Goal: Task Accomplishment & Management: Use online tool/utility

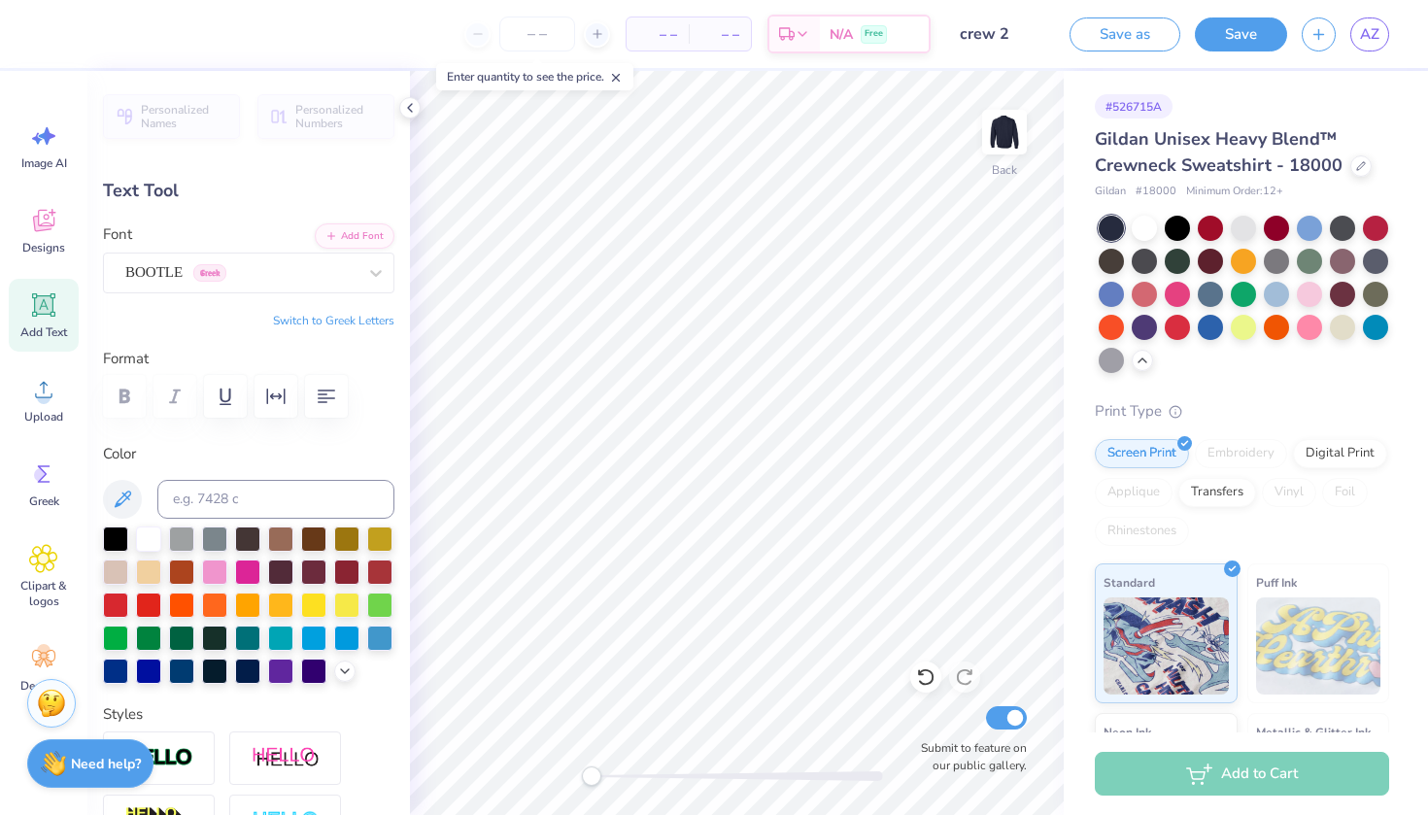
scroll to position [9, 0]
click at [1410, 126] on div "# 526715A Gildan Unisex Heavy Blend™ Crewneck Sweatshirt - 18000 Gildan # 18000…" at bounding box center [1246, 537] width 364 height 932
click at [122, 494] on icon at bounding box center [122, 499] width 23 height 23
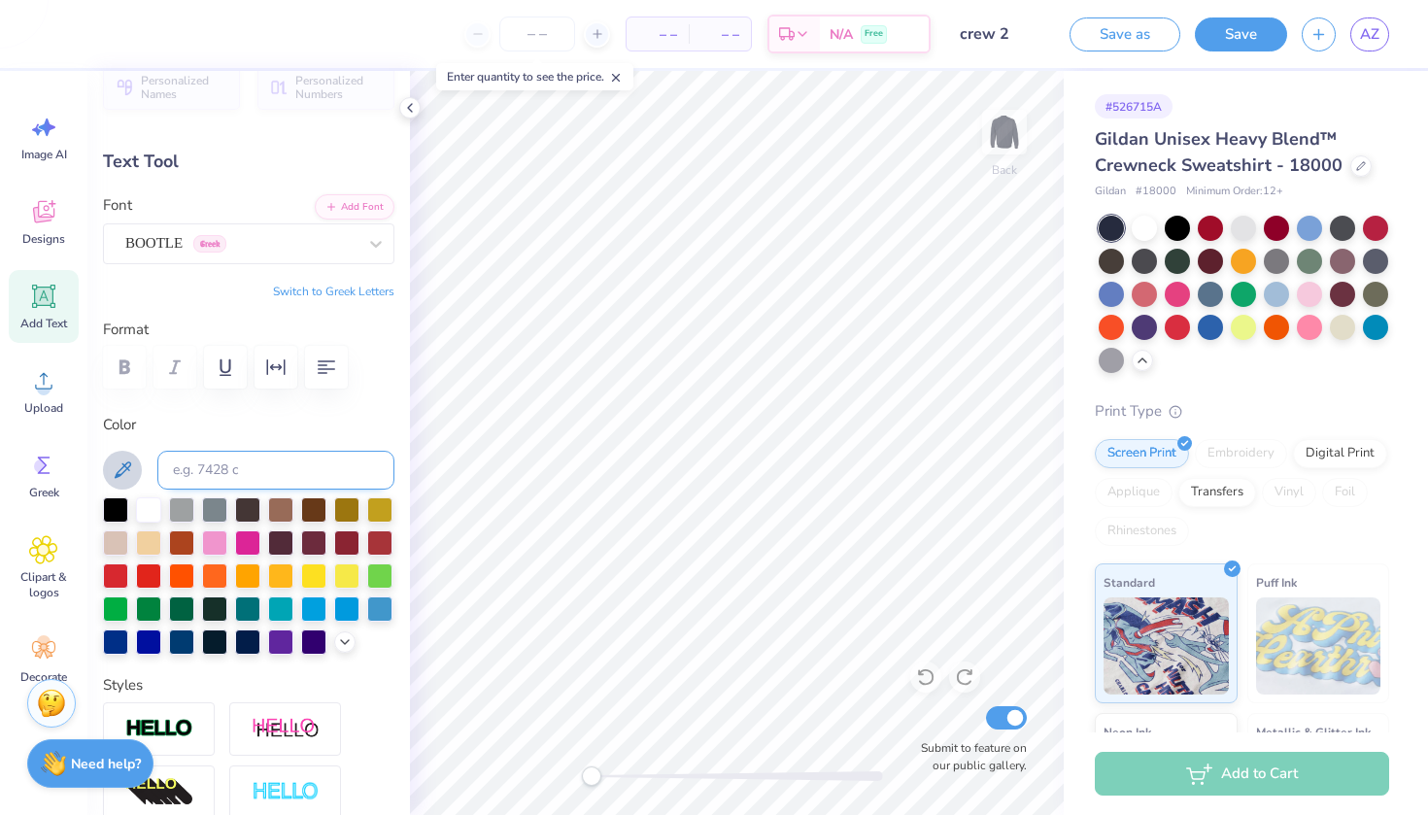
scroll to position [53, 0]
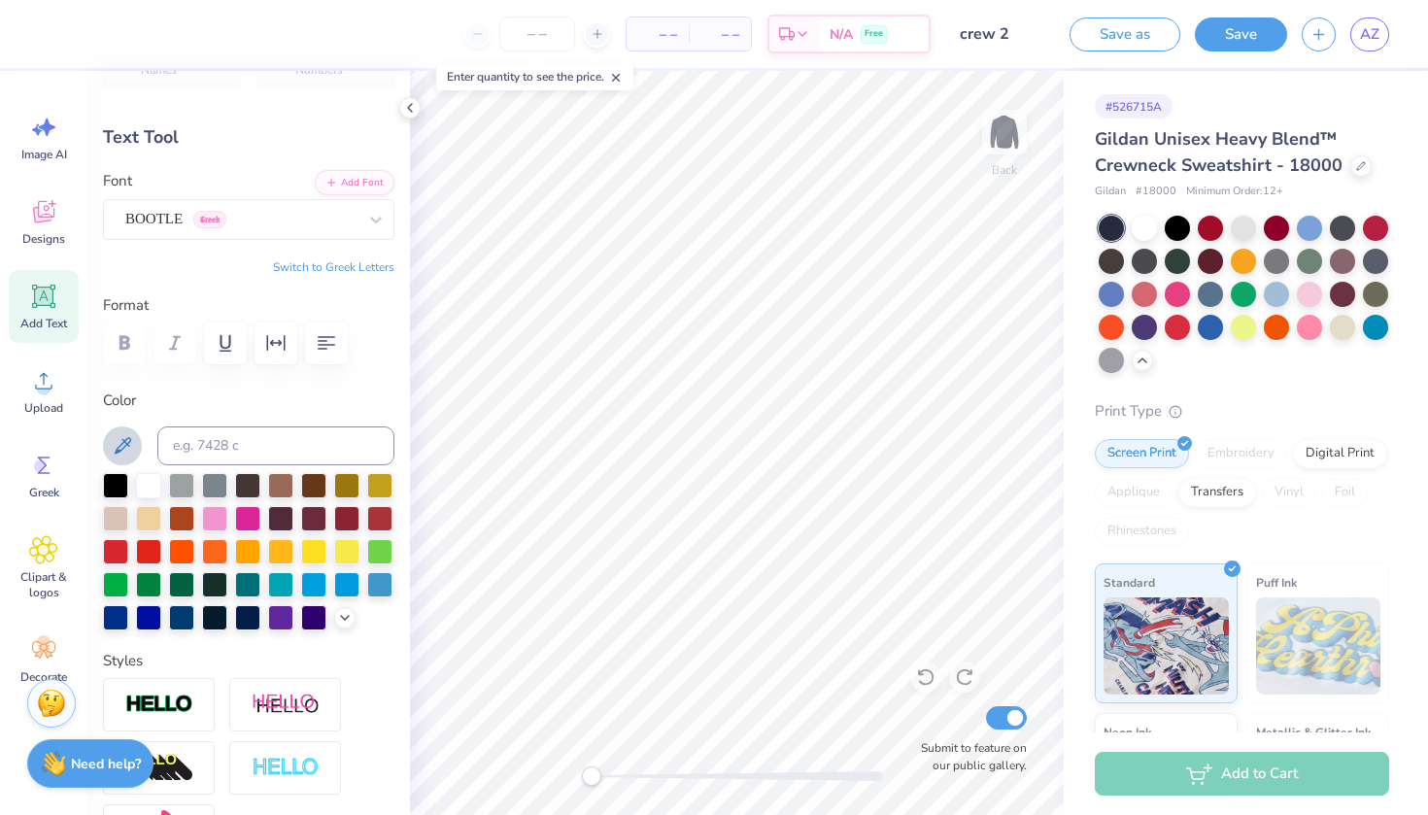
click at [354, 634] on div "Personalized Names Personalized Numbers Text Tool Add Font Font BOOTLE Greek Sw…" at bounding box center [248, 443] width 323 height 744
click at [343, 623] on icon at bounding box center [345, 616] width 16 height 16
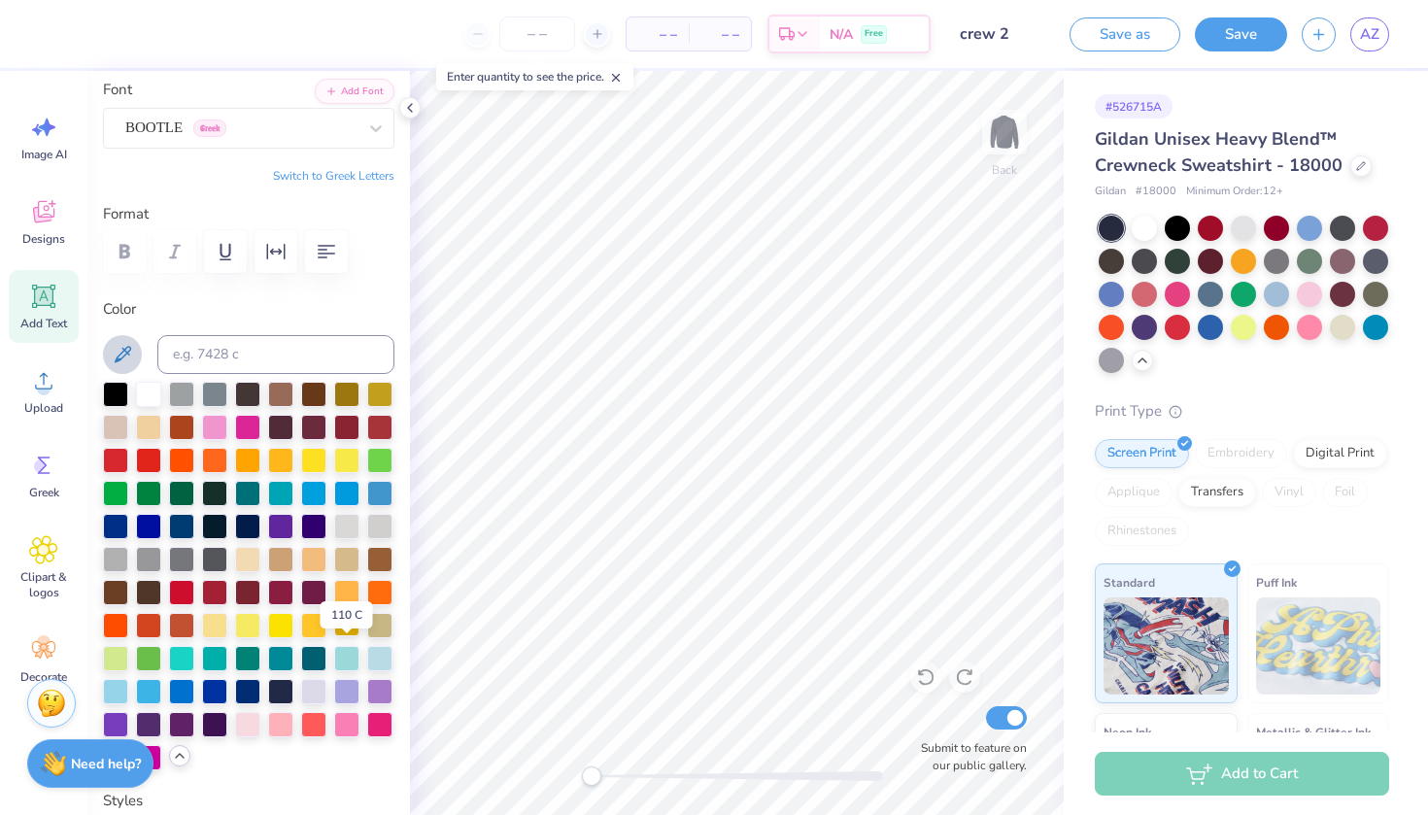
scroll to position [144, 0]
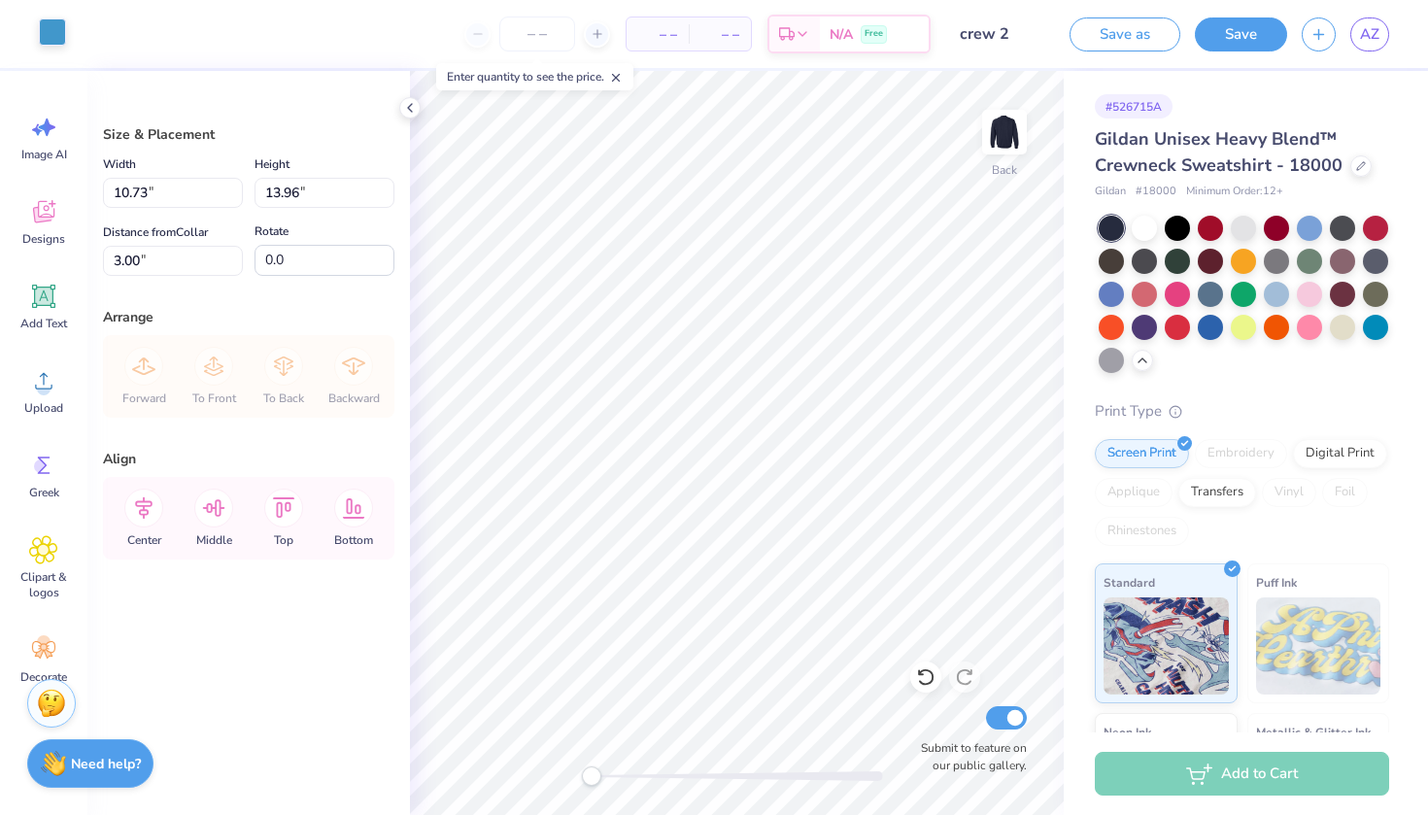
click at [41, 28] on div at bounding box center [52, 31] width 27 height 27
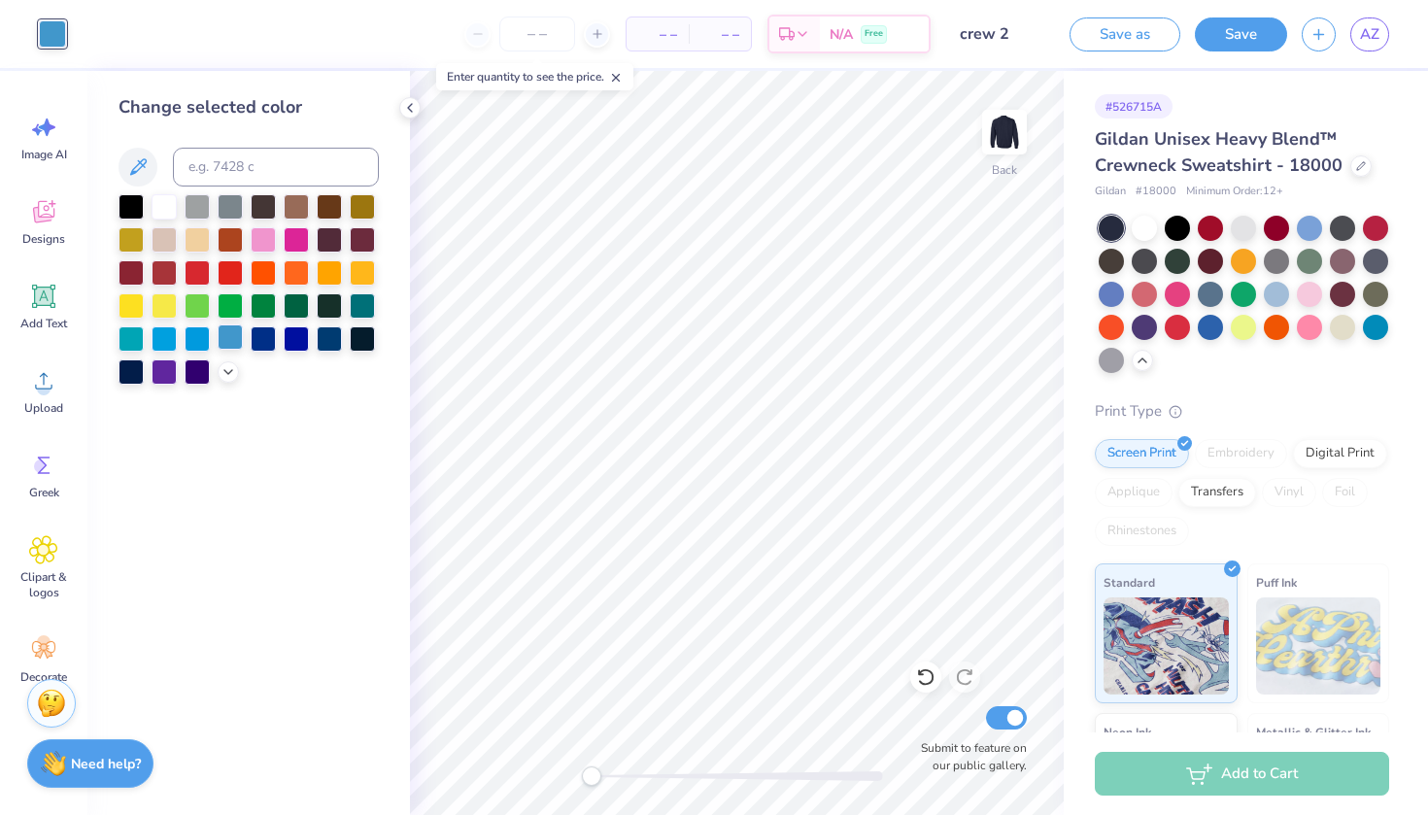
click at [218, 344] on div at bounding box center [230, 337] width 25 height 25
click at [233, 340] on div at bounding box center [230, 337] width 25 height 25
click at [232, 340] on div at bounding box center [230, 337] width 25 height 25
click at [222, 373] on icon at bounding box center [229, 370] width 16 height 16
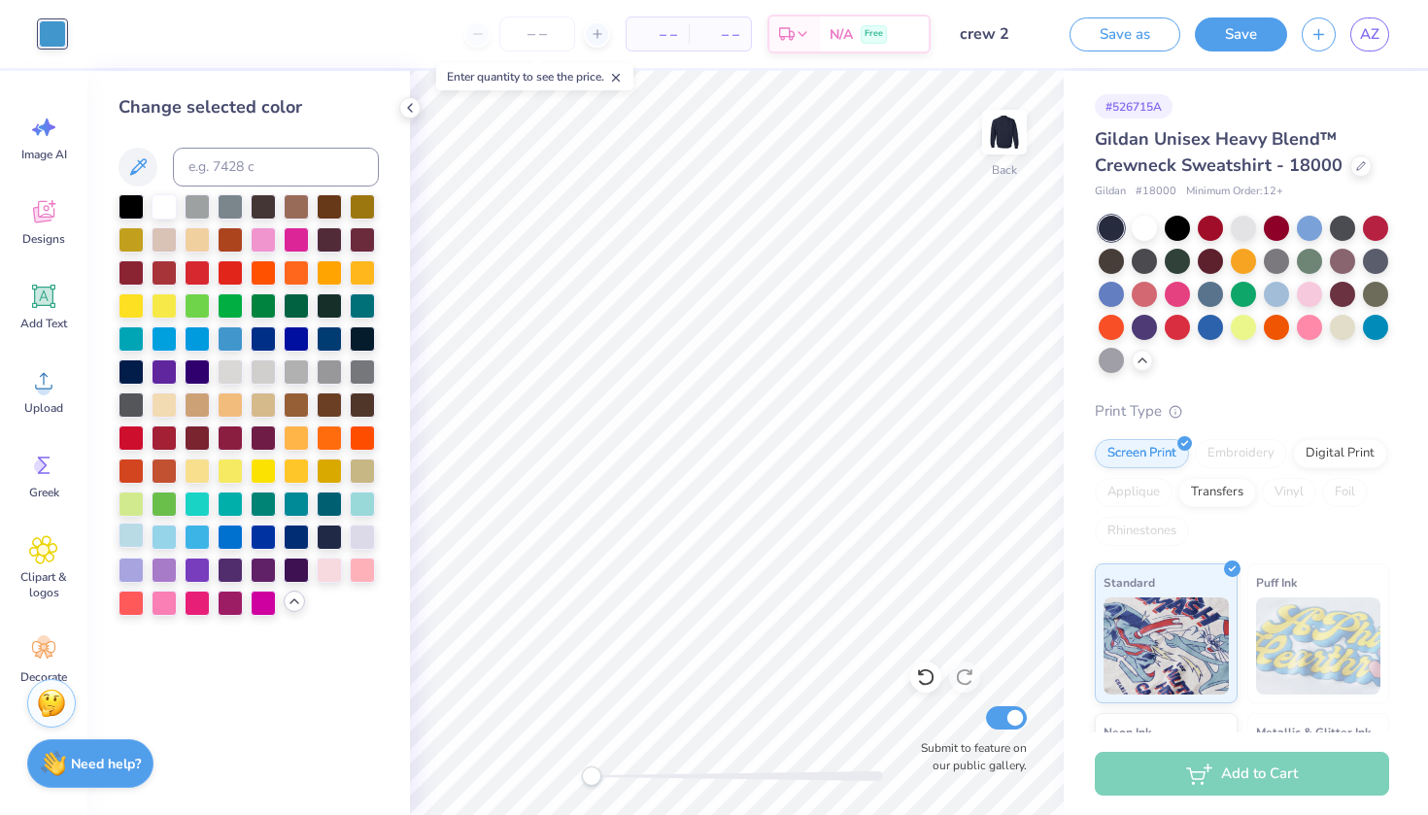
click at [139, 537] on div at bounding box center [131, 535] width 25 height 25
click at [164, 539] on div at bounding box center [164, 535] width 25 height 25
click at [205, 540] on div at bounding box center [197, 535] width 25 height 25
click at [364, 529] on div at bounding box center [362, 535] width 25 height 25
click at [191, 336] on div at bounding box center [197, 337] width 25 height 25
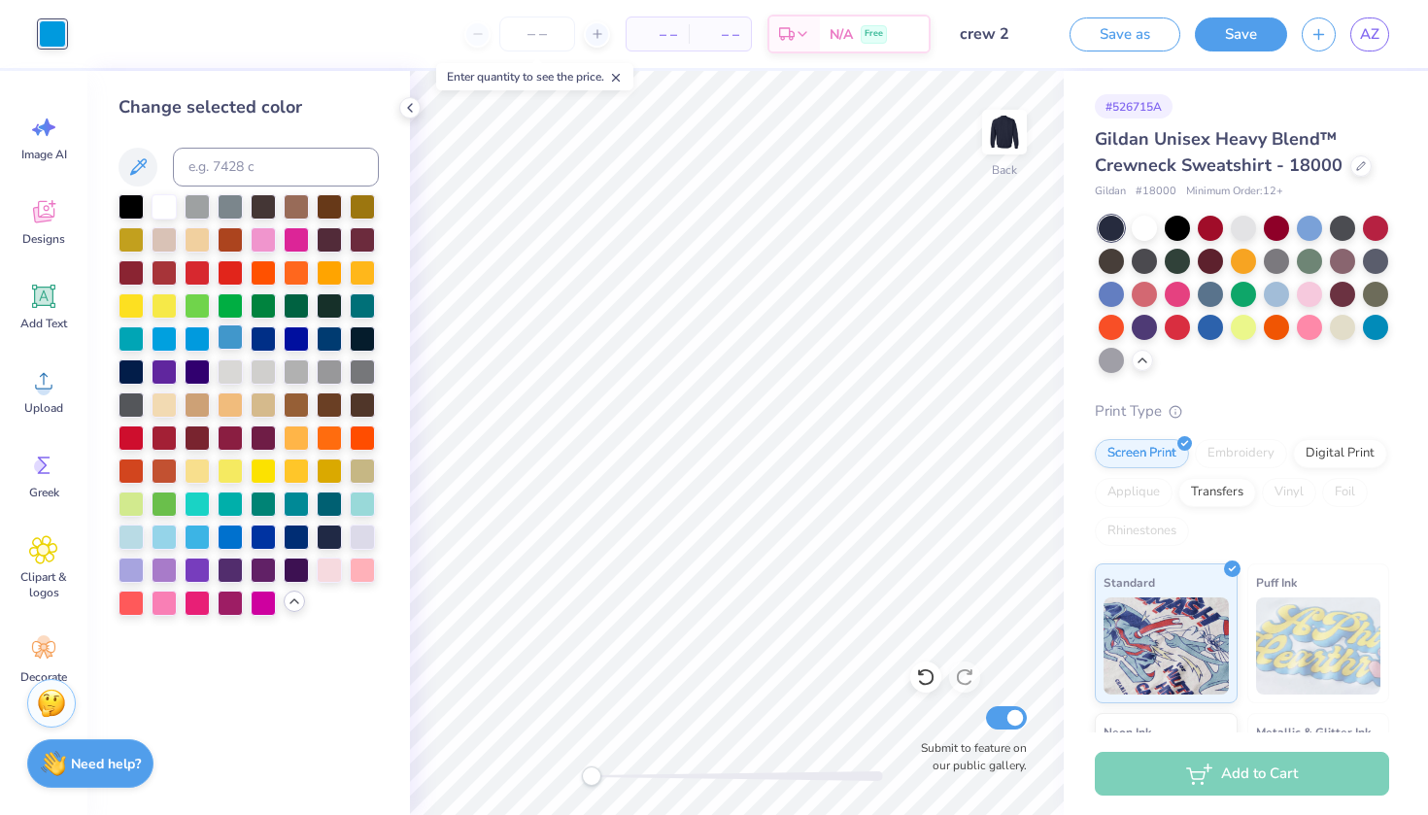
click at [230, 343] on div at bounding box center [230, 337] width 25 height 25
click at [164, 336] on div at bounding box center [164, 337] width 25 height 25
click at [235, 373] on div at bounding box center [230, 370] width 25 height 25
click at [197, 337] on div at bounding box center [197, 337] width 25 height 25
click at [168, 332] on div at bounding box center [164, 337] width 25 height 25
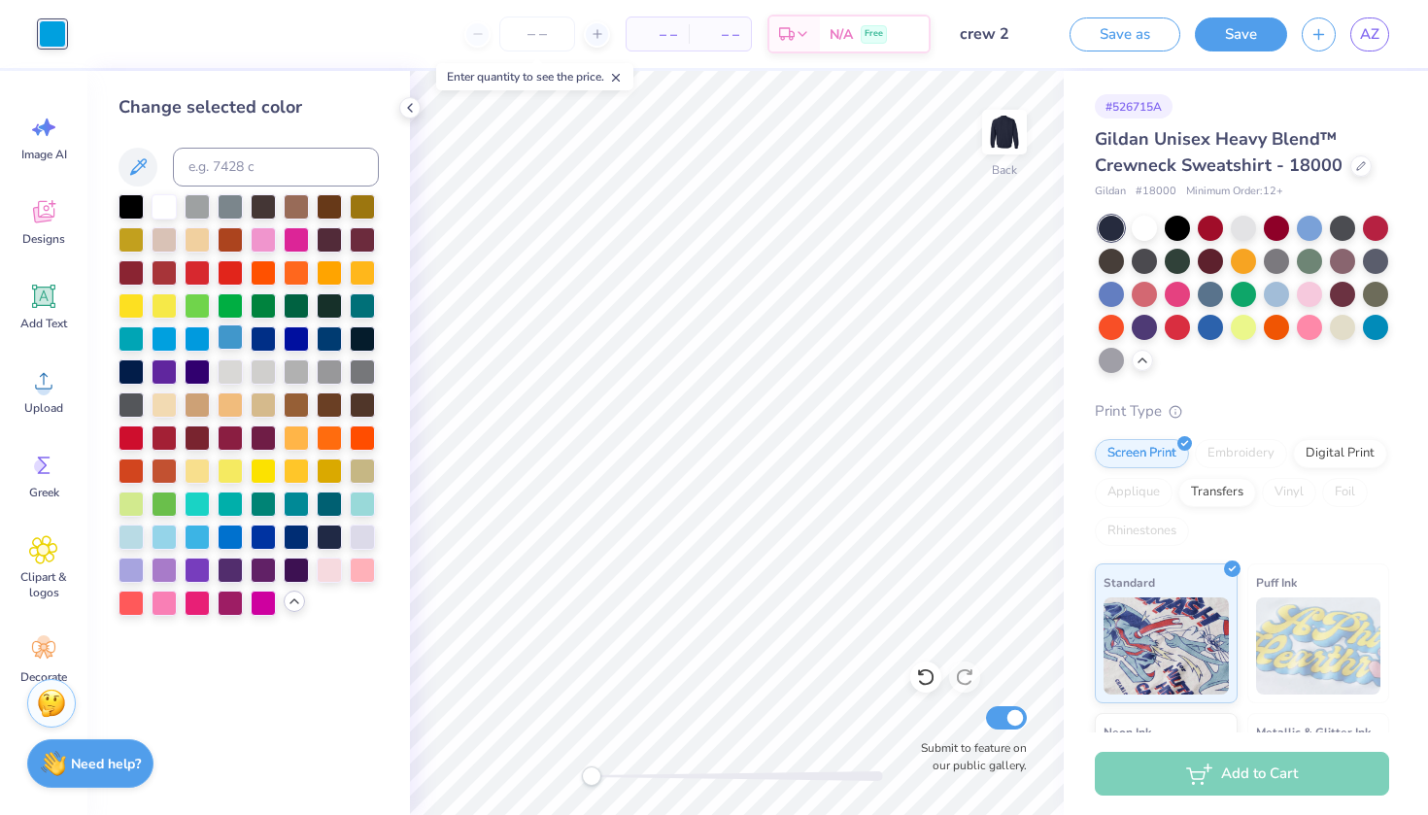
click at [234, 342] on div at bounding box center [230, 337] width 25 height 25
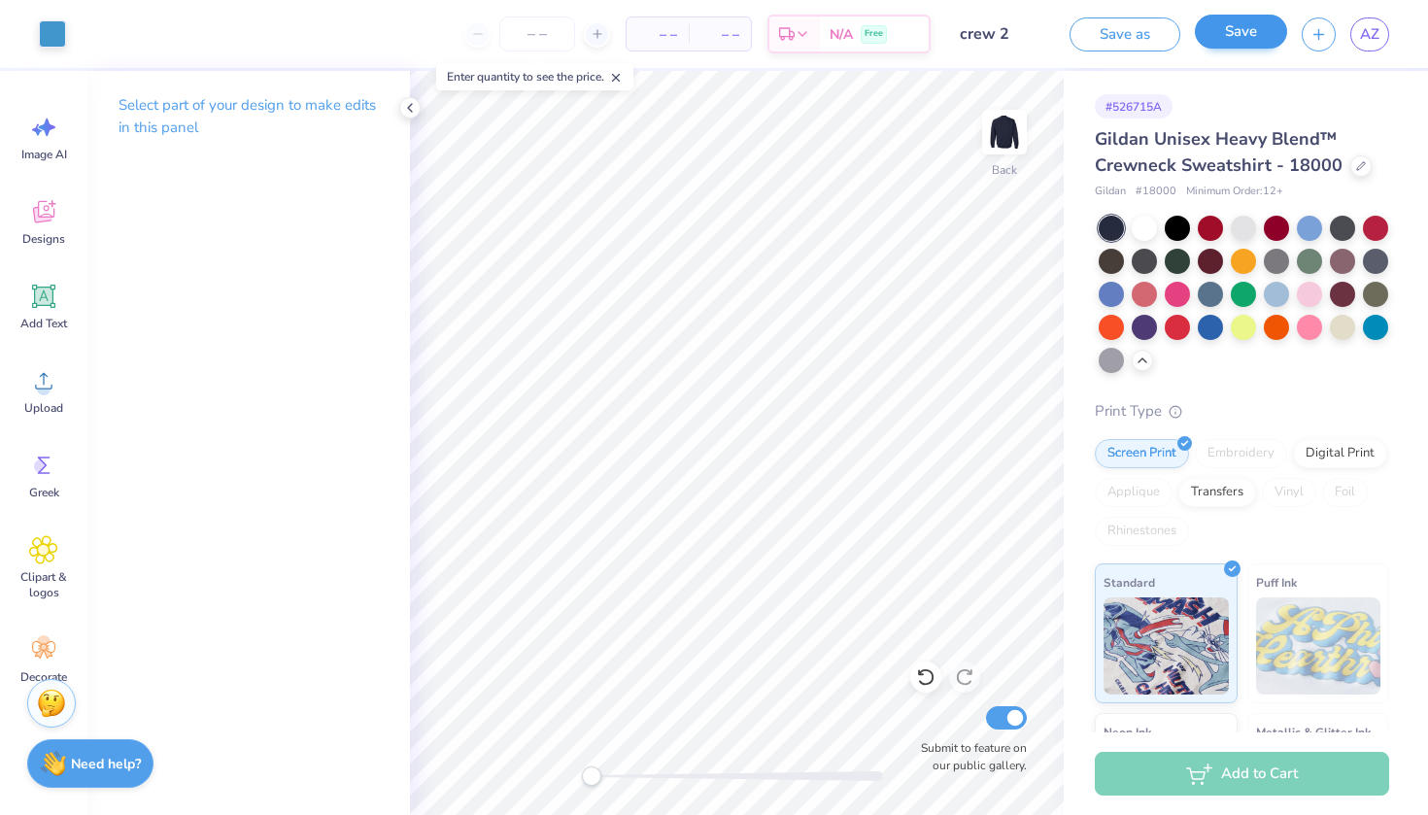
click at [1225, 36] on button "Save" at bounding box center [1241, 32] width 92 height 34
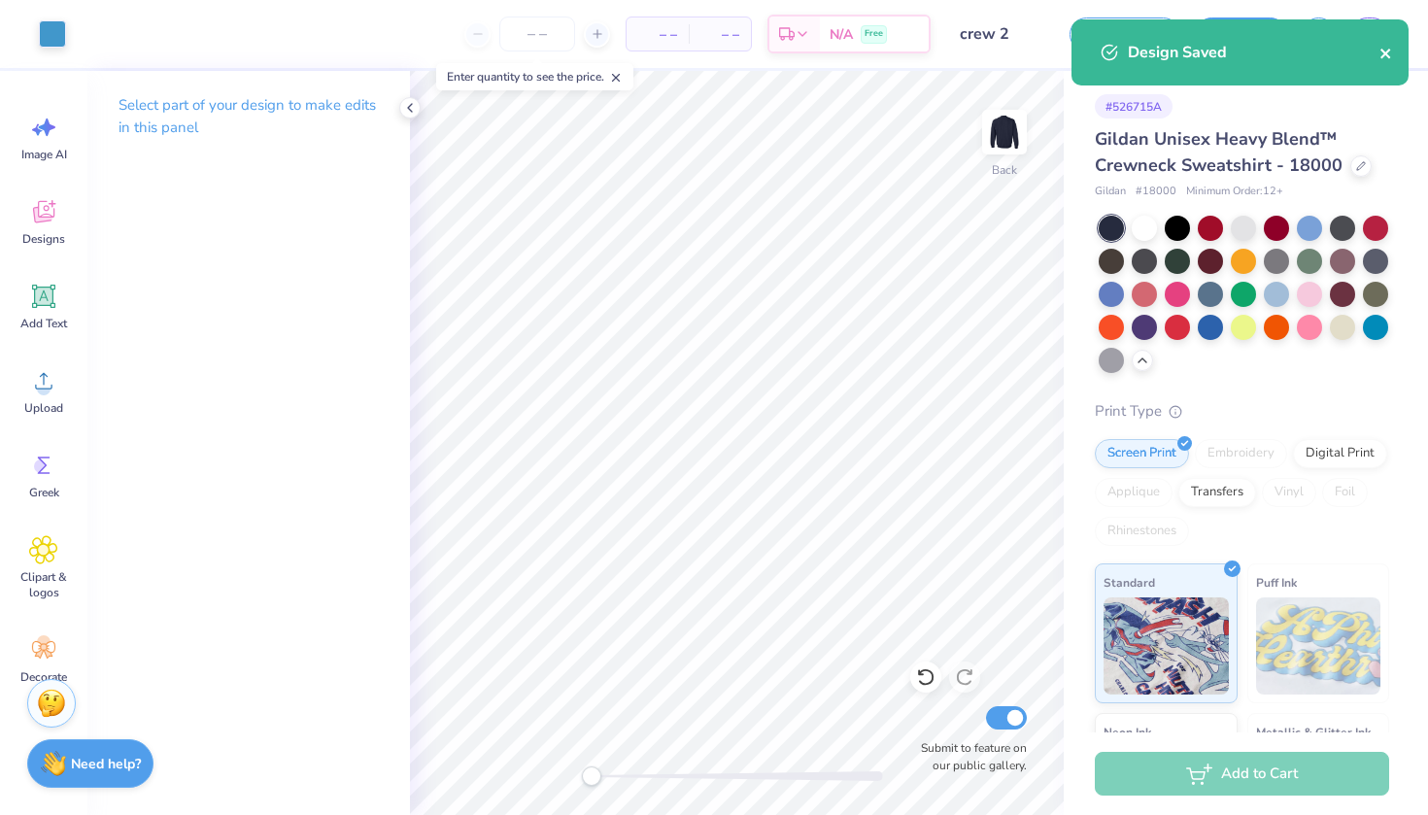
click at [1391, 59] on icon "close" at bounding box center [1387, 54] width 14 height 16
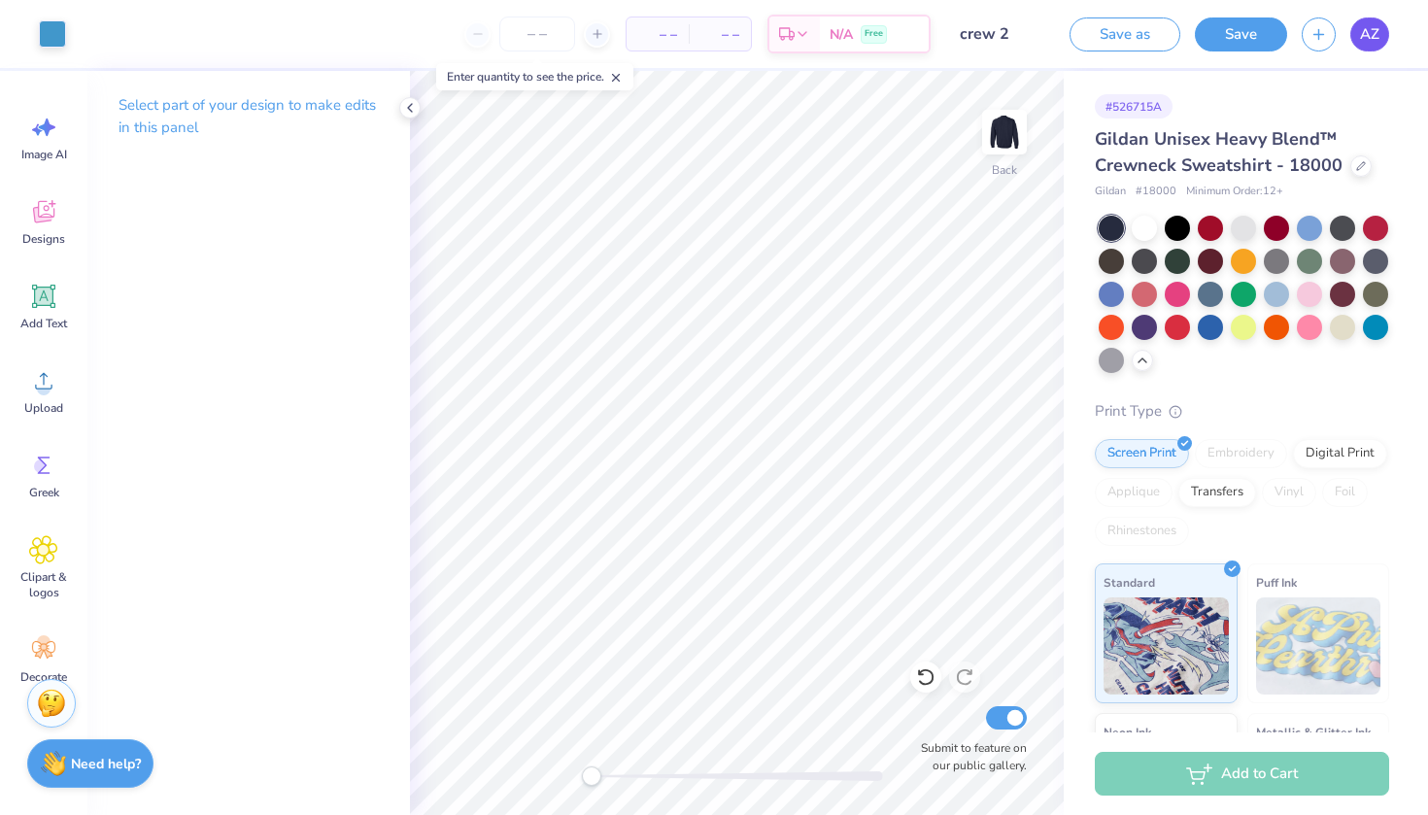
click at [1354, 30] on link "AZ" at bounding box center [1370, 34] width 39 height 34
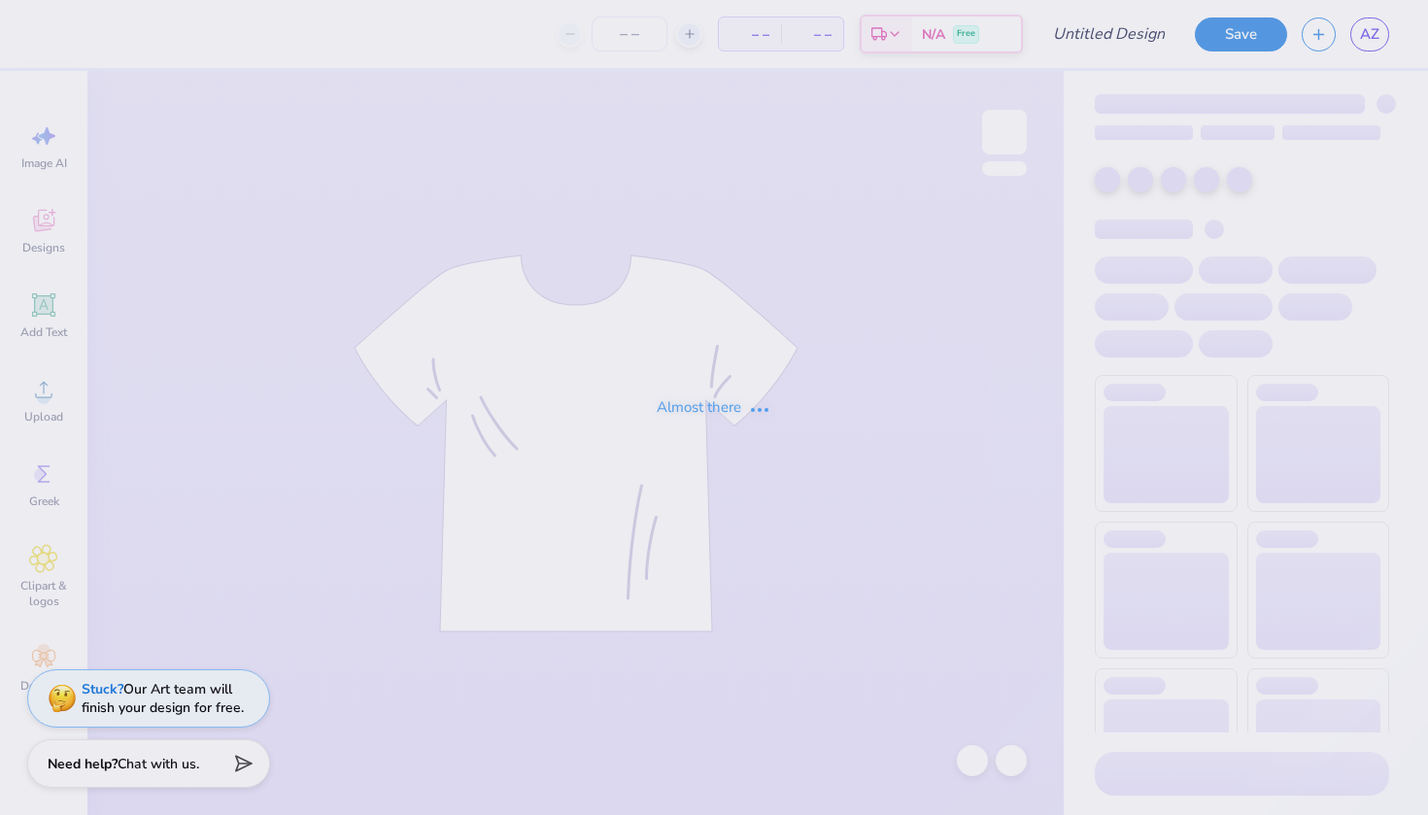
type input "Hope Sailing Crewneck"
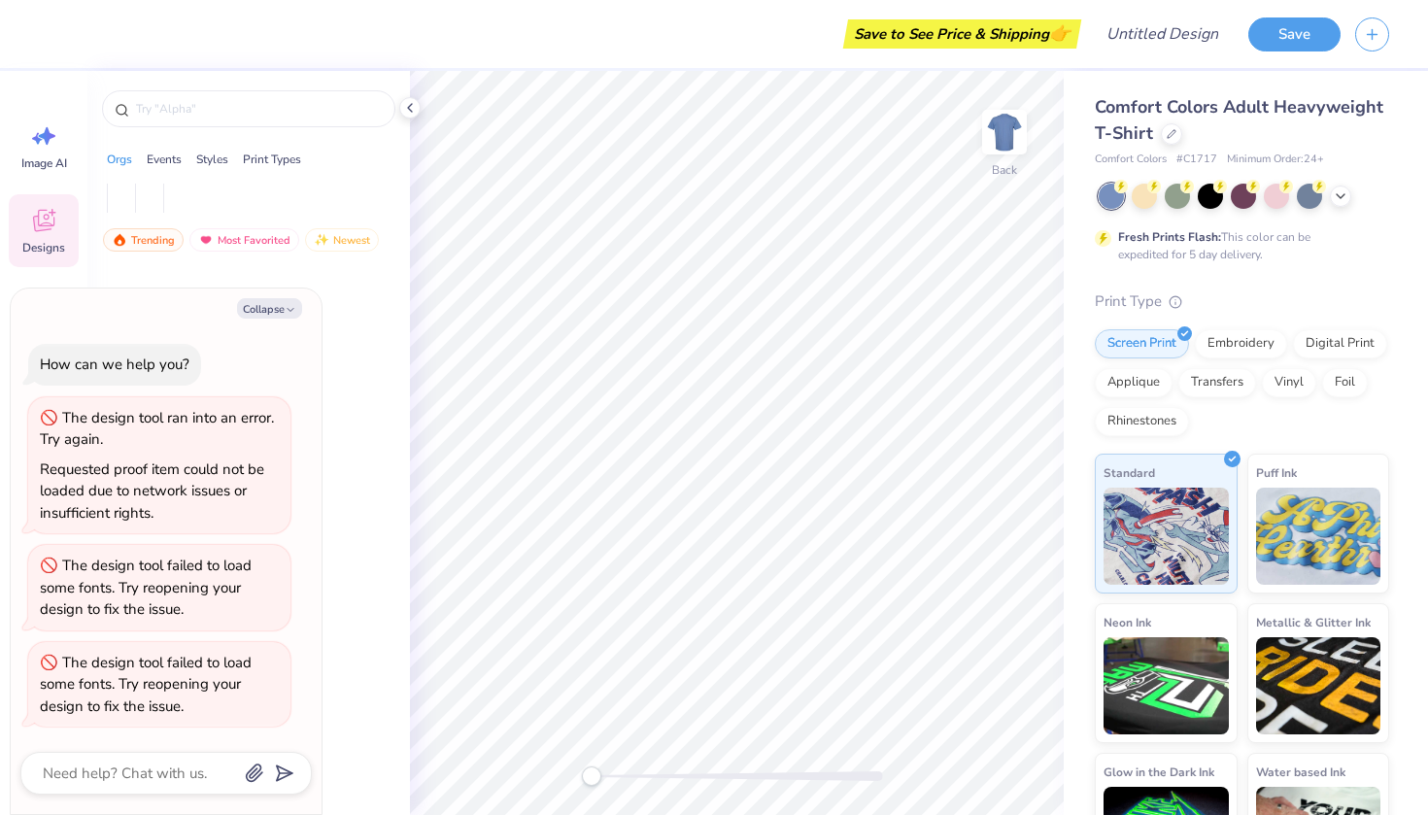
type textarea "x"
